Goal: Task Accomplishment & Management: Manage account settings

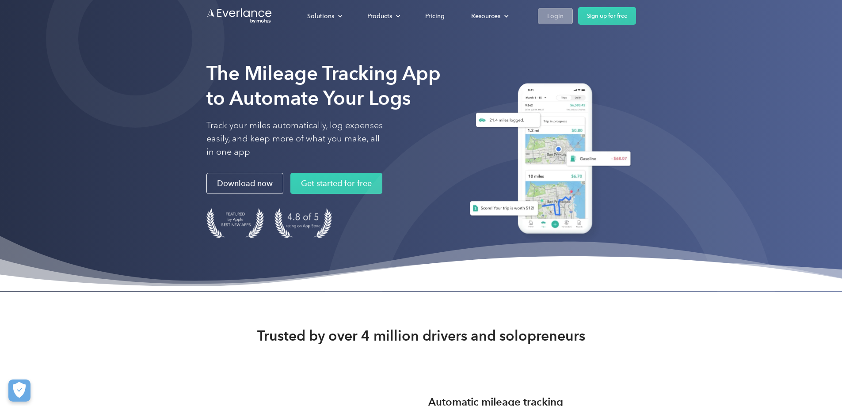
click at [573, 19] on link "Login" at bounding box center [555, 16] width 35 height 16
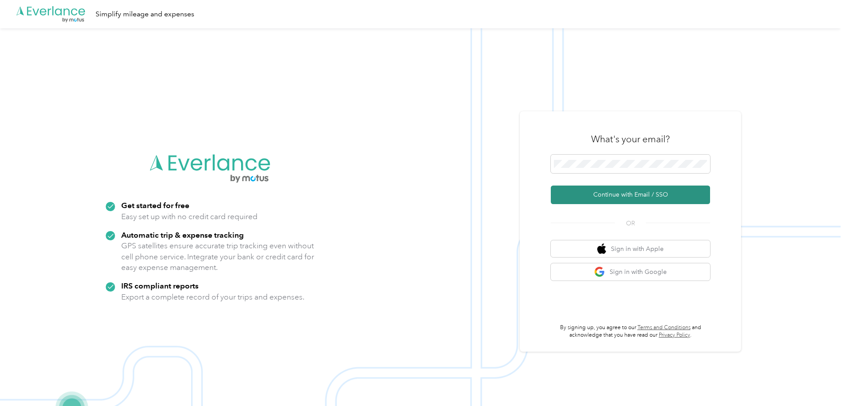
click at [609, 193] on button "Continue with Email / SSO" at bounding box center [630, 195] width 159 height 19
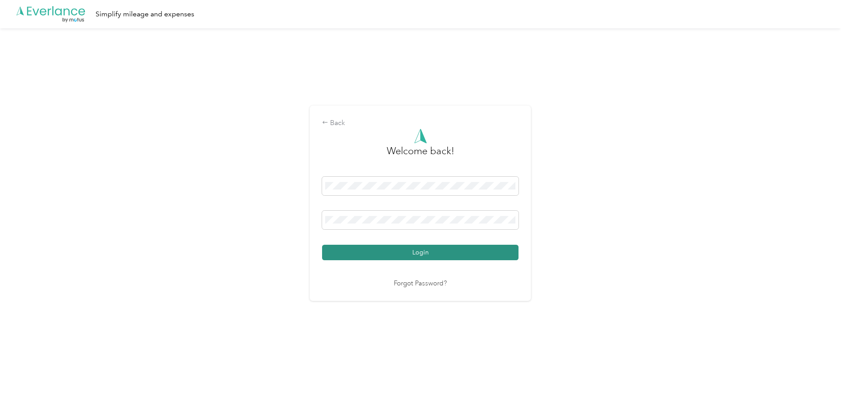
click at [417, 255] on button "Login" at bounding box center [420, 252] width 196 height 15
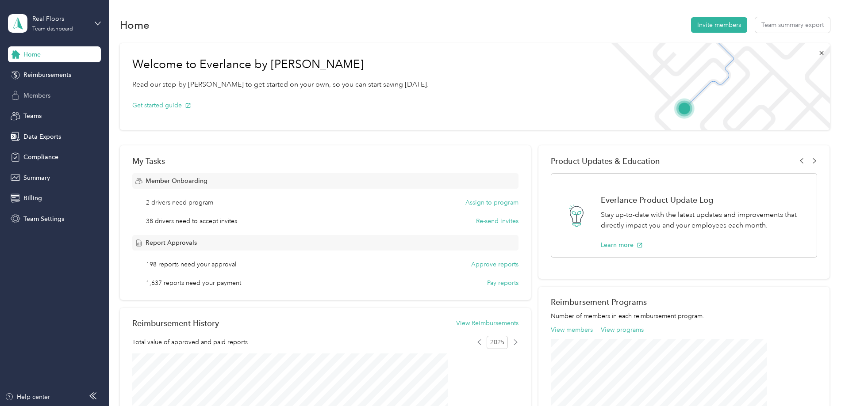
click at [41, 97] on span "Members" at bounding box center [36, 95] width 27 height 9
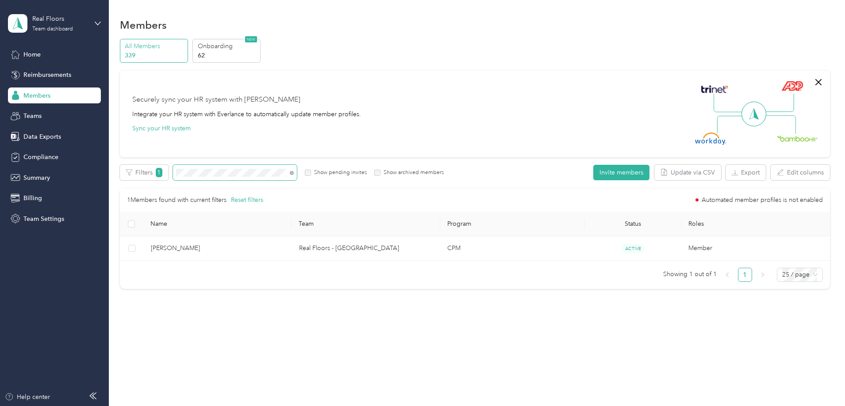
click at [294, 172] on span at bounding box center [290, 172] width 7 height 9
click at [294, 174] on span at bounding box center [290, 172] width 7 height 9
click at [294, 174] on icon at bounding box center [292, 173] width 4 height 4
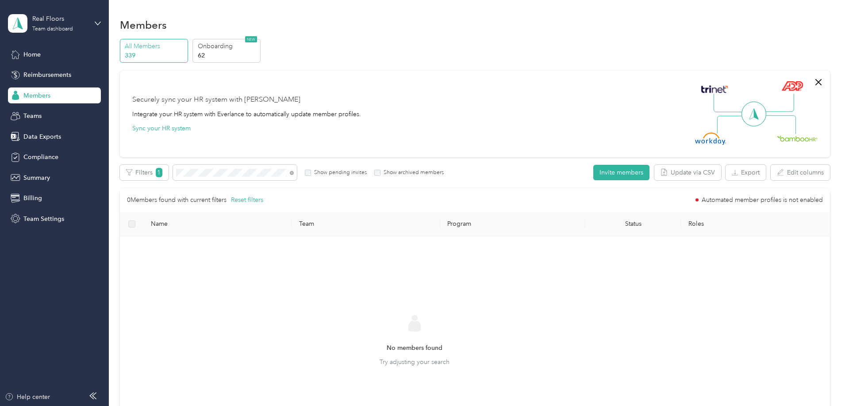
click at [54, 94] on div "Members" at bounding box center [54, 96] width 93 height 16
click at [185, 49] on p "All Members" at bounding box center [155, 46] width 60 height 9
click at [297, 168] on span at bounding box center [235, 172] width 124 height 15
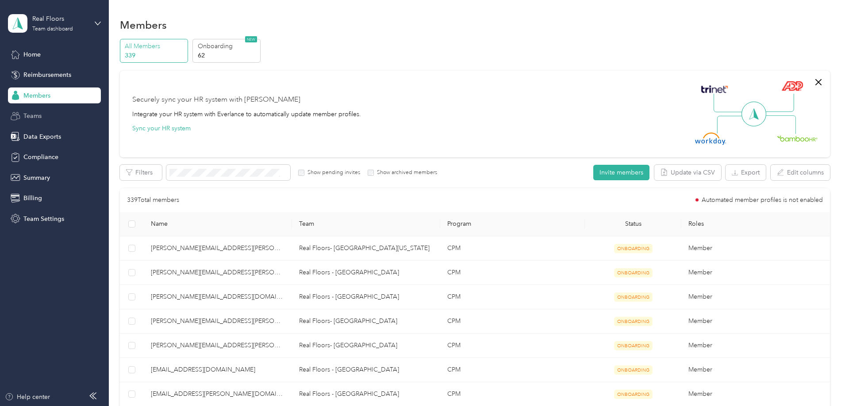
click at [71, 119] on div "Teams" at bounding box center [54, 116] width 93 height 16
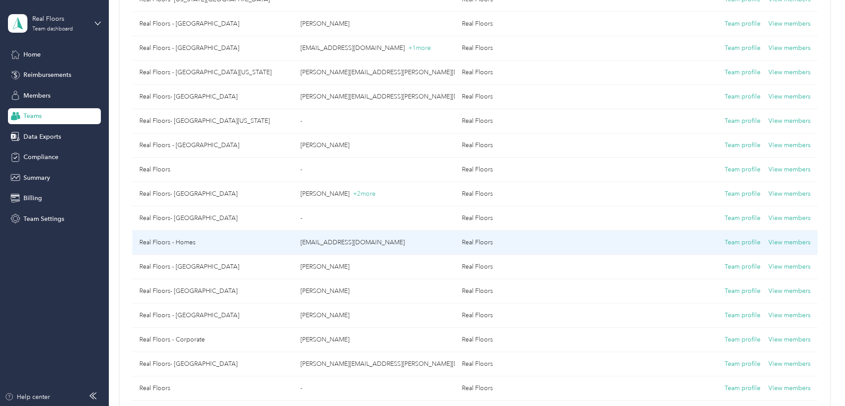
click at [375, 249] on td "[EMAIL_ADDRESS][DOMAIN_NAME]" at bounding box center [373, 243] width 161 height 24
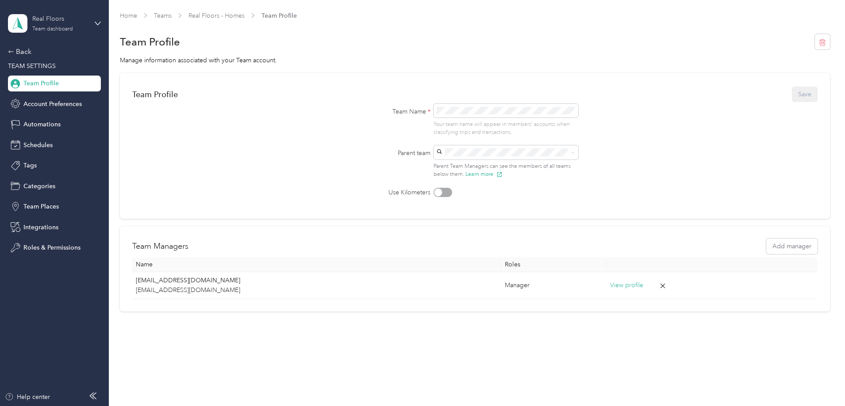
click at [46, 29] on div "Team dashboard" at bounding box center [52, 29] width 41 height 5
click at [156, 166] on div "Team Profile Save Team Name * Your team name will appear in members’ accounts w…" at bounding box center [475, 192] width 710 height 239
click at [27, 83] on span "Team Profile" at bounding box center [40, 83] width 35 height 9
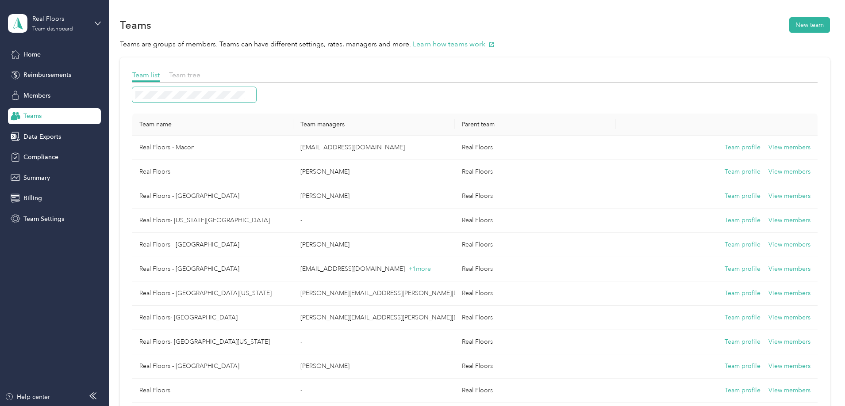
click at [256, 100] on span at bounding box center [194, 94] width 124 height 15
click at [47, 99] on span "Members" at bounding box center [36, 95] width 27 height 9
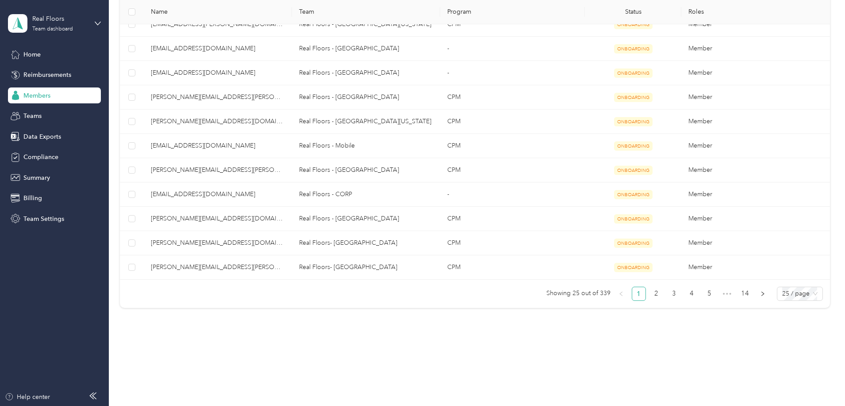
scroll to position [566, 0]
click at [650, 290] on link "2" at bounding box center [656, 293] width 13 height 13
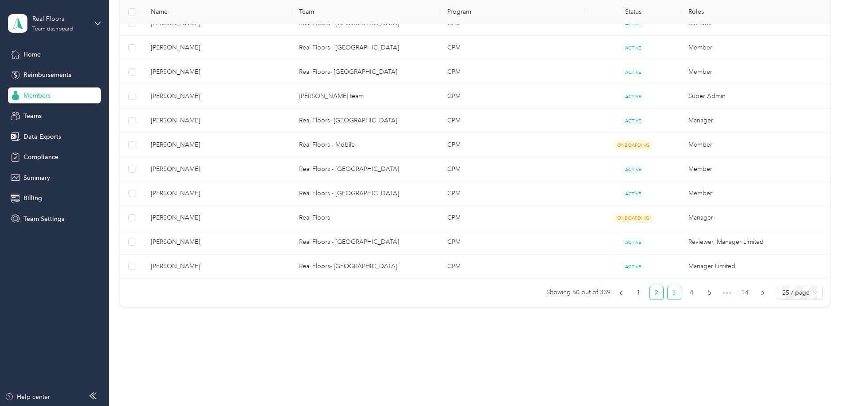
click at [667, 293] on link "3" at bounding box center [673, 293] width 13 height 13
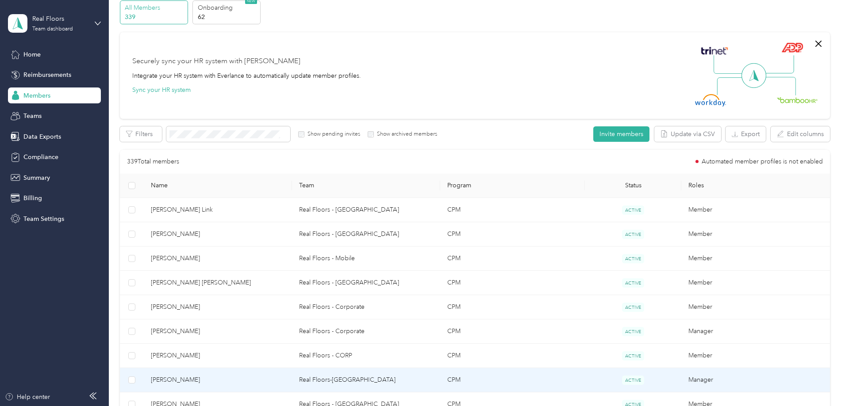
scroll to position [35, 0]
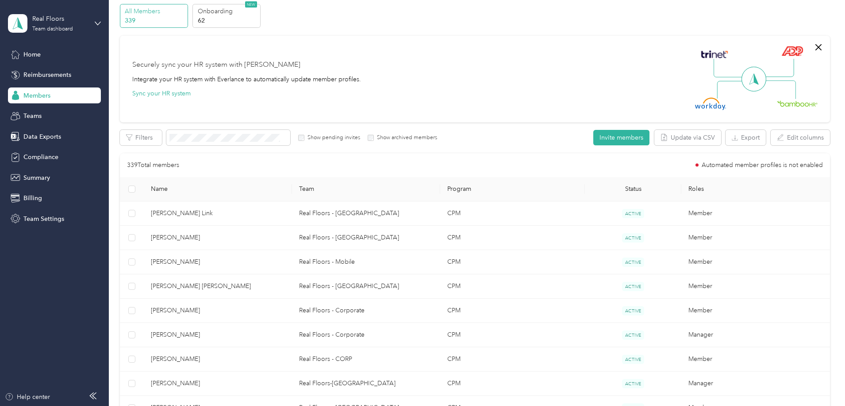
click at [214, 186] on span "Name" at bounding box center [218, 189] width 134 height 8
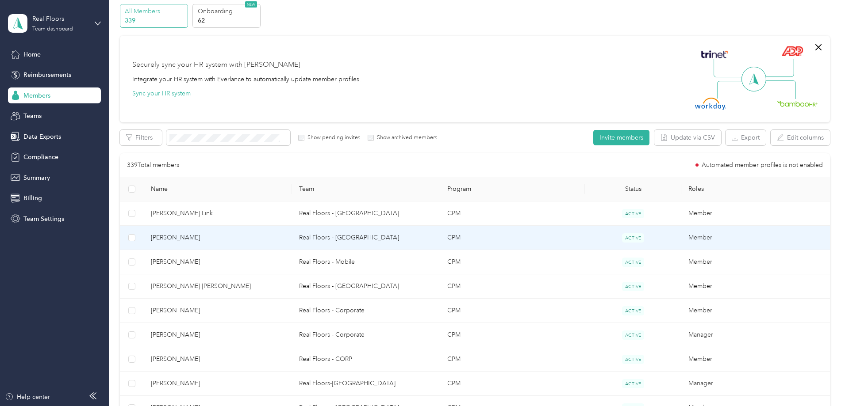
scroll to position [79, 0]
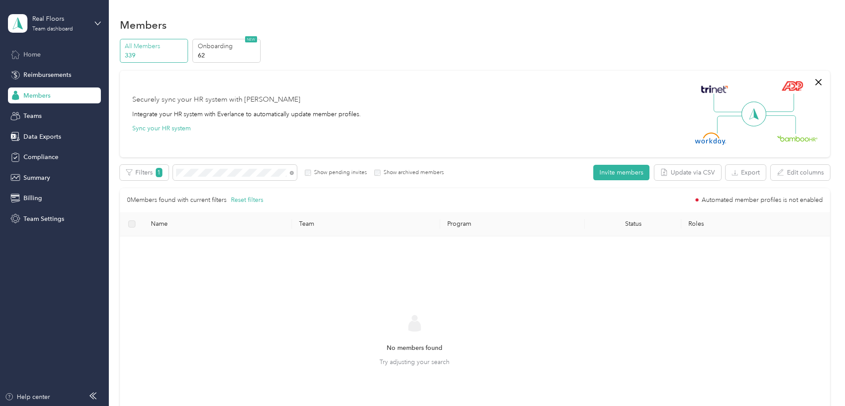
click at [43, 52] on div "Home" at bounding box center [54, 54] width 93 height 16
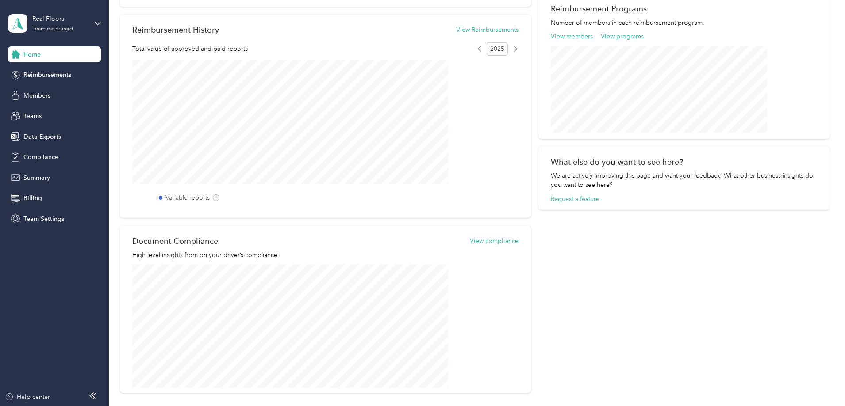
scroll to position [310, 0]
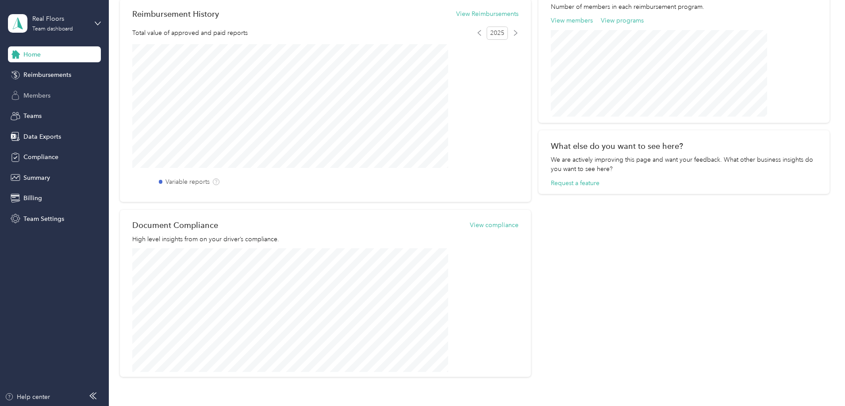
click at [34, 94] on span "Members" at bounding box center [36, 95] width 27 height 9
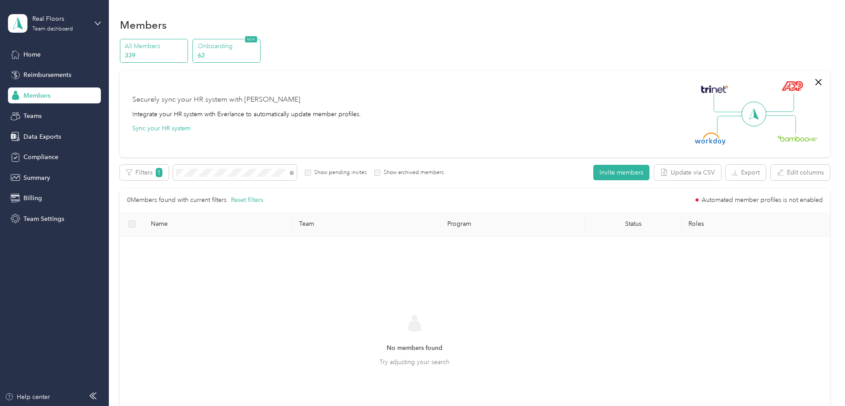
click at [258, 48] on p "Onboarding" at bounding box center [228, 46] width 60 height 9
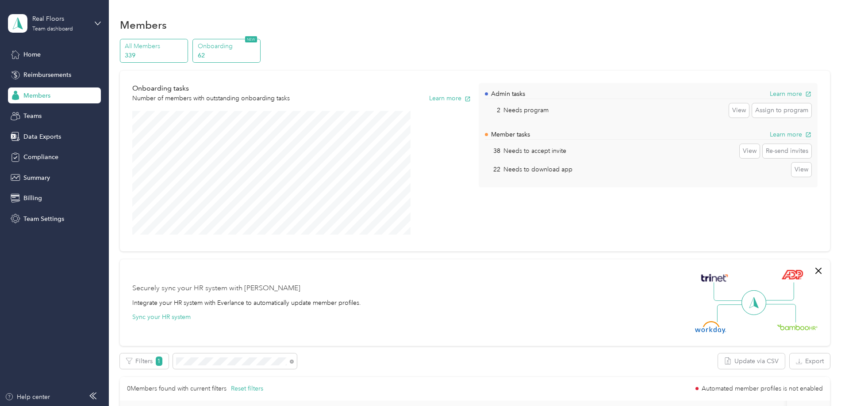
click at [188, 39] on div "All Members 339" at bounding box center [154, 51] width 68 height 24
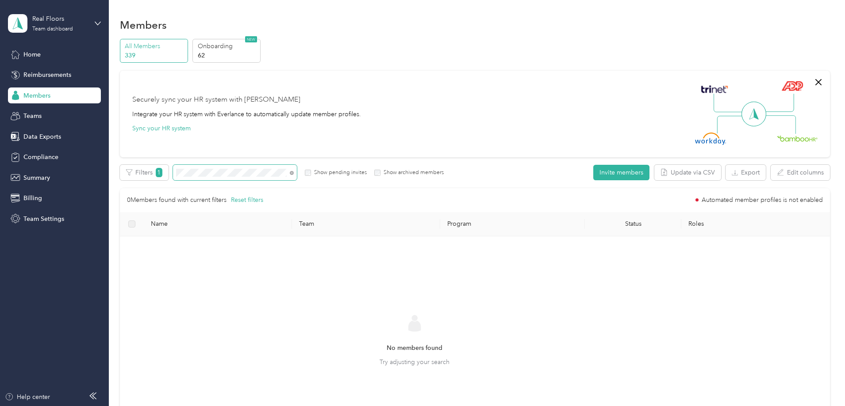
click at [168, 166] on div "All Members 339 Onboarding 62 NEW Securely sync your HR system with Everlance I…" at bounding box center [475, 254] width 710 height 431
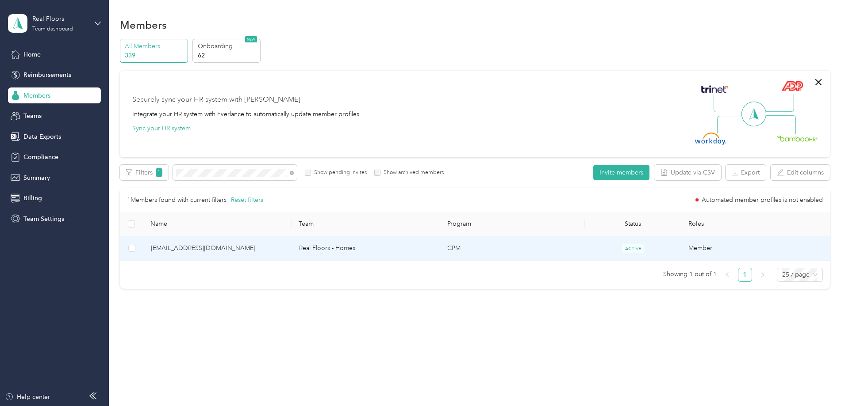
click at [278, 247] on span "[EMAIL_ADDRESS][DOMAIN_NAME]" at bounding box center [218, 249] width 134 height 10
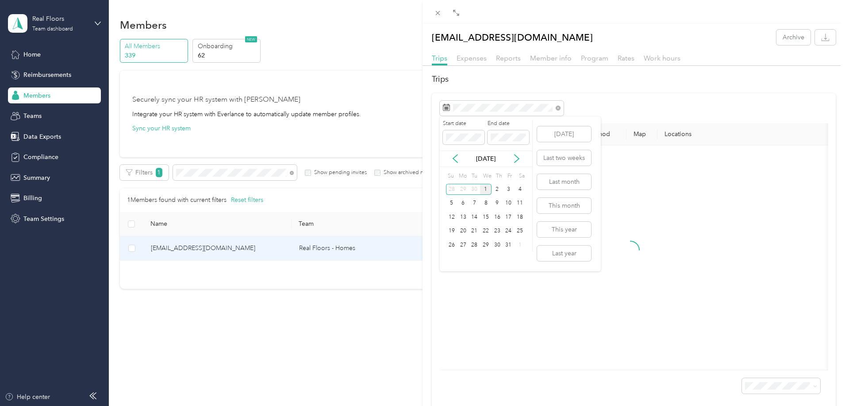
click at [454, 163] on div "[DATE]" at bounding box center [486, 158] width 92 height 9
click at [454, 161] on icon at bounding box center [455, 158] width 9 height 9
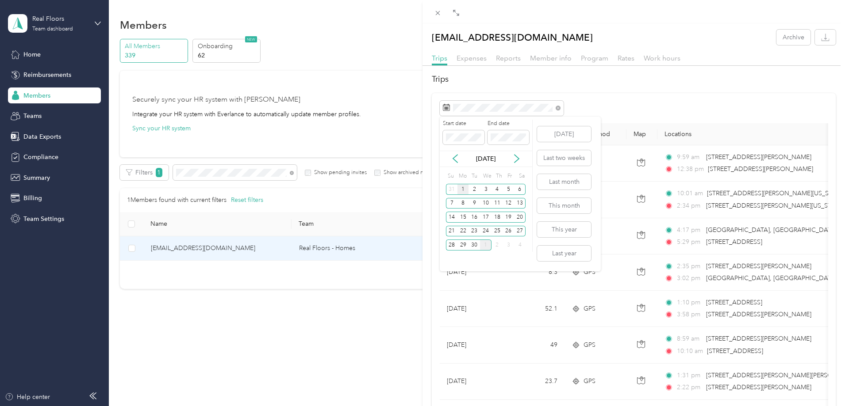
click at [462, 187] on div "1" at bounding box center [462, 189] width 11 height 11
click at [476, 245] on div "30" at bounding box center [473, 245] width 11 height 11
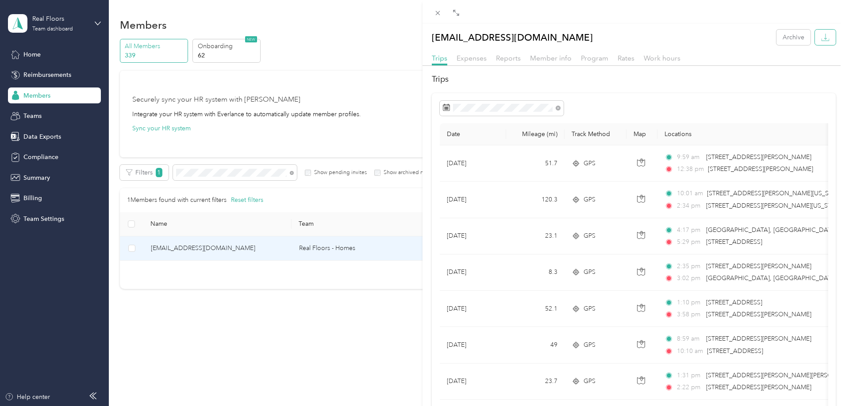
click at [823, 33] on button "button" at bounding box center [825, 37] width 21 height 15
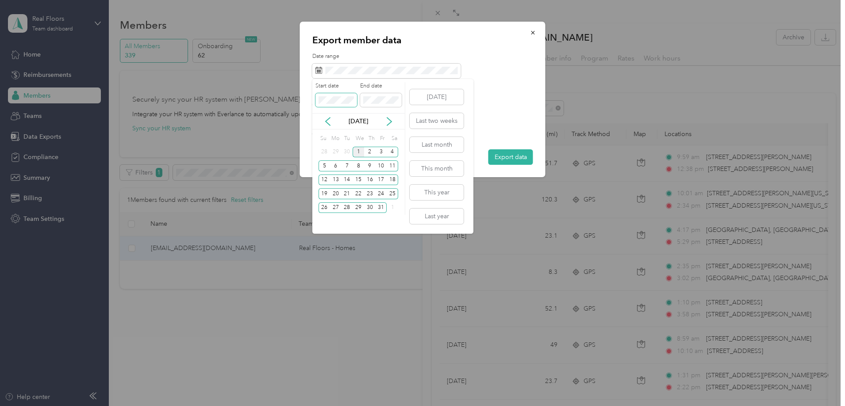
click at [334, 93] on span at bounding box center [336, 100] width 42 height 14
click at [330, 118] on icon at bounding box center [327, 121] width 9 height 9
click at [335, 150] on div "1" at bounding box center [335, 152] width 11 height 11
click at [348, 204] on div "30" at bounding box center [346, 208] width 11 height 11
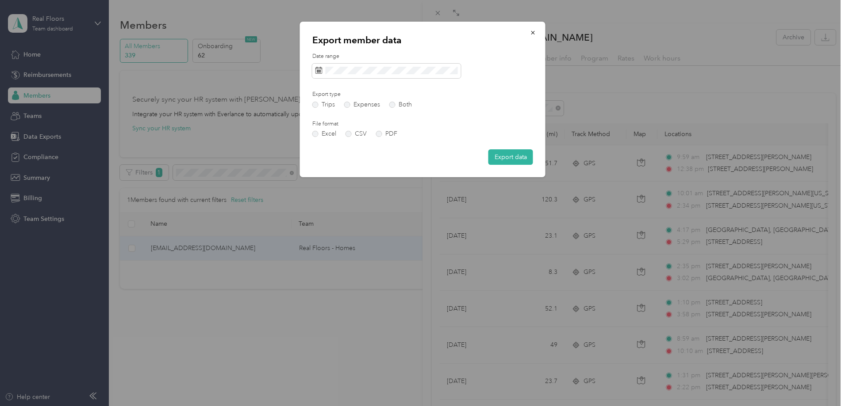
click at [418, 124] on div "Date range Export type Trips Expenses Both File format Excel CSV PDF Export data" at bounding box center [422, 109] width 221 height 112
click at [381, 133] on label "PDF" at bounding box center [386, 134] width 21 height 6
click at [501, 154] on button "Export data" at bounding box center [510, 156] width 45 height 15
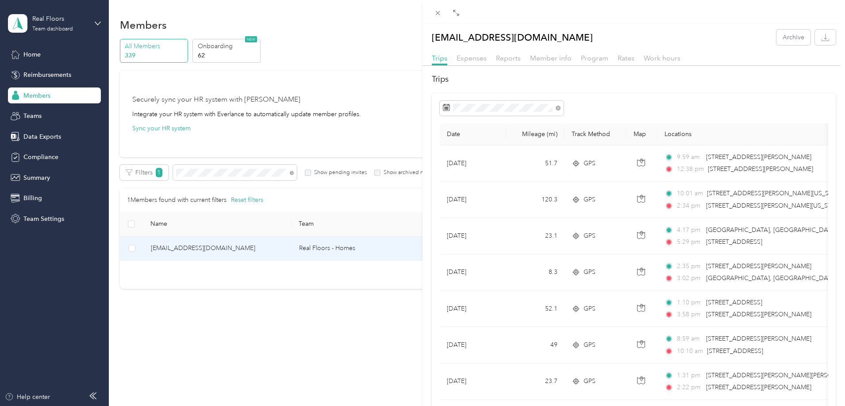
click at [450, 135] on th "Date" at bounding box center [473, 134] width 66 height 22
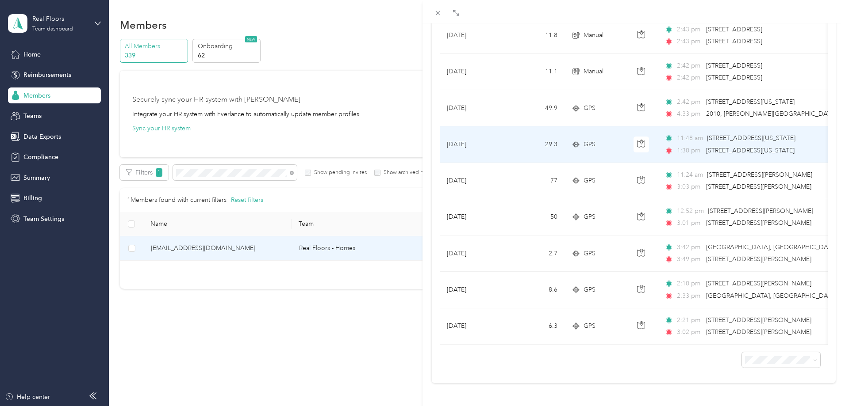
scroll to position [505, 0]
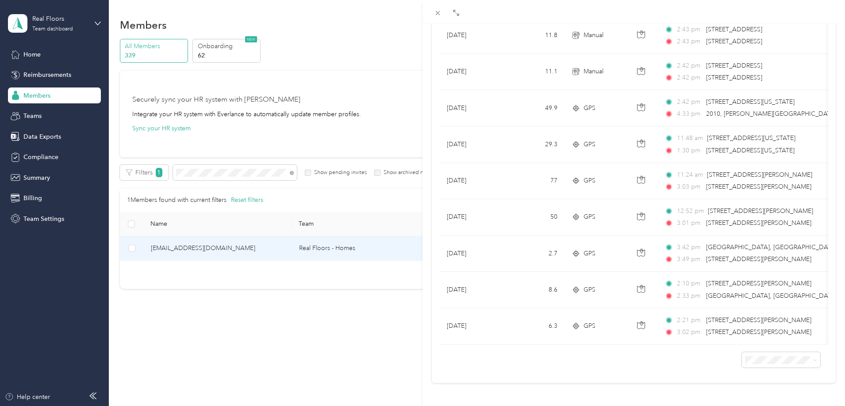
click at [766, 340] on li "100 per load" at bounding box center [774, 336] width 78 height 15
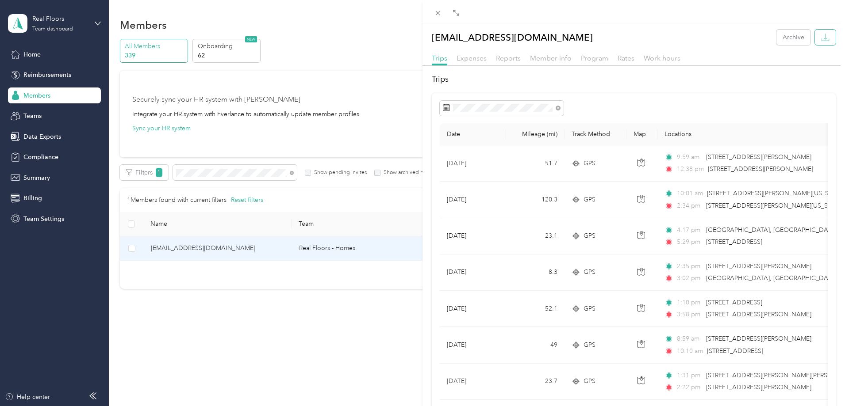
click at [821, 41] on icon "button" at bounding box center [825, 40] width 8 height 2
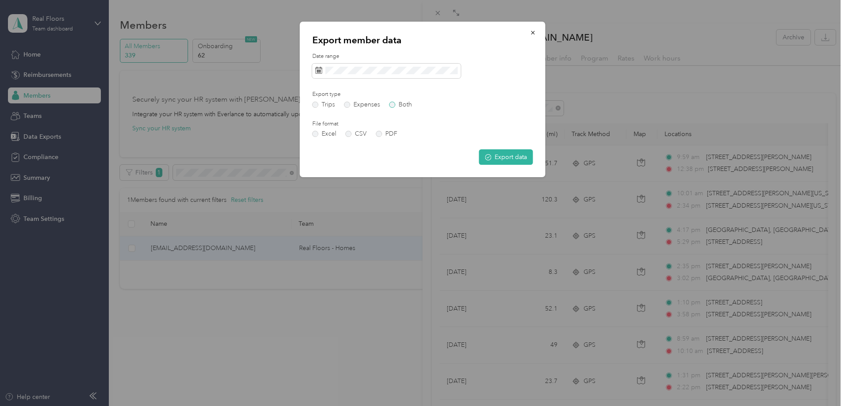
click at [397, 103] on label "Both" at bounding box center [400, 105] width 23 height 6
click at [528, 149] on div "Date range Export type Trips Expenses Both File format Excel CSV PDF Export data" at bounding box center [422, 109] width 221 height 112
click at [518, 157] on button "Export data" at bounding box center [506, 156] width 54 height 15
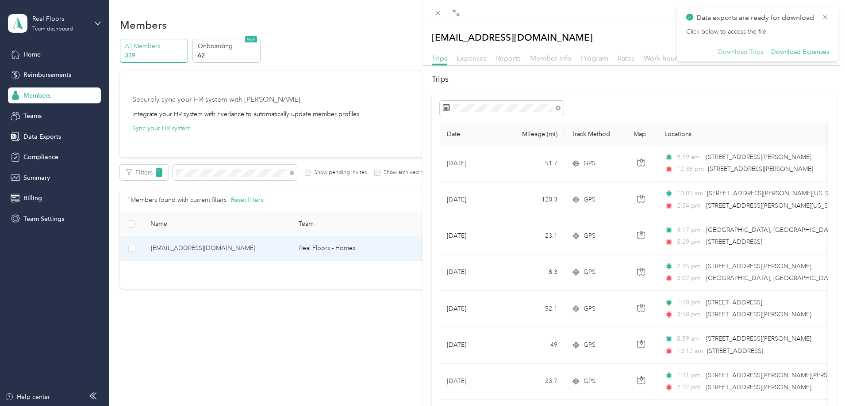
click at [723, 53] on button "Download Trips" at bounding box center [740, 52] width 45 height 8
click at [823, 15] on icon at bounding box center [824, 17] width 7 height 8
click at [503, 61] on span "Reports" at bounding box center [508, 58] width 25 height 8
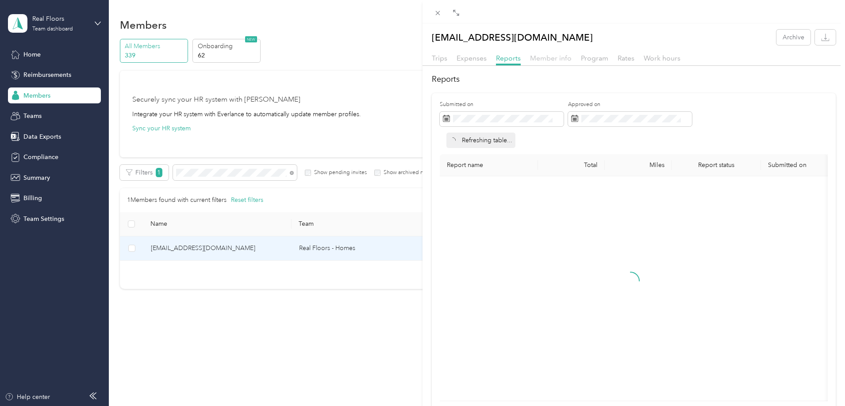
click at [555, 61] on span "Member info" at bounding box center [551, 58] width 42 height 8
